Goal: Complete application form

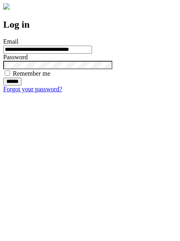
type input "**********"
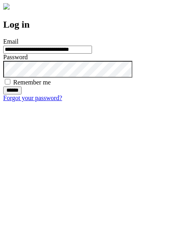
click at [22, 95] on input "******" at bounding box center [12, 91] width 18 height 8
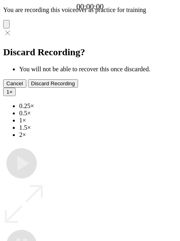
type input "**********"
